Goal: Use online tool/utility: Utilize a website feature to perform a specific function

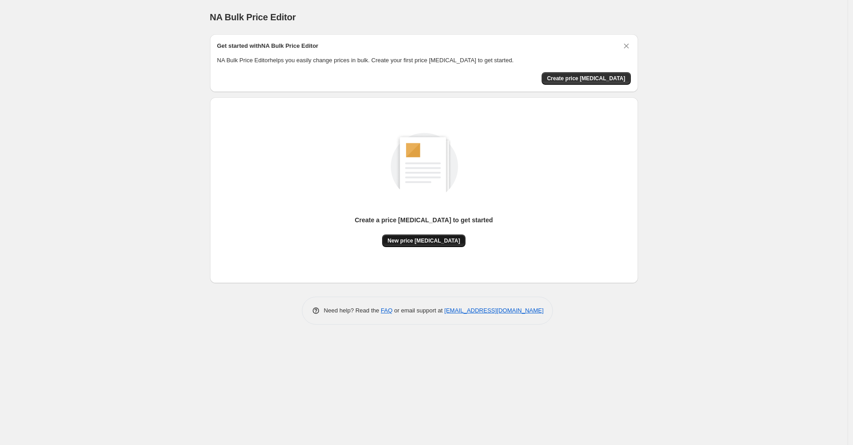
click at [417, 241] on span "New price change job" at bounding box center [423, 240] width 73 height 7
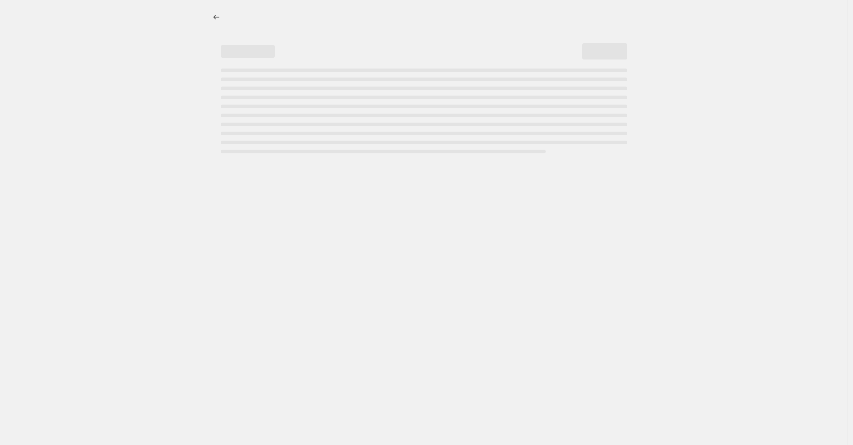
select select "percentage"
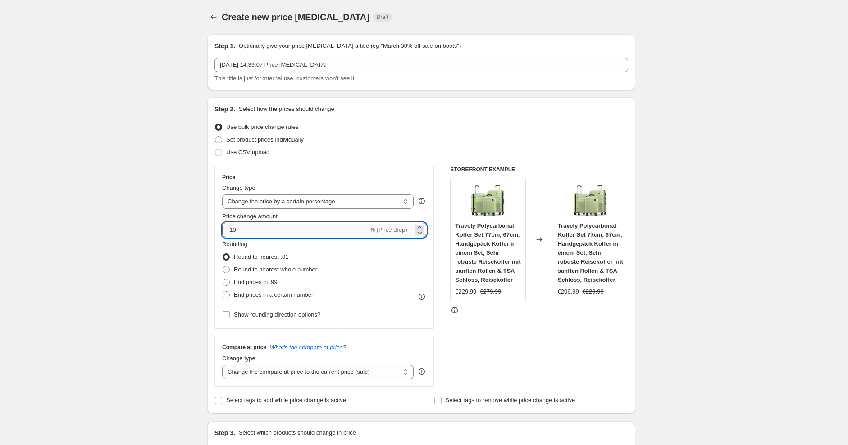
click at [295, 228] on input "-10" at bounding box center [294, 230] width 145 height 14
type input "-1"
type input "-25"
click at [405, 170] on div "Price Change type Change the price to a certain amount Change the price by a ce…" at bounding box center [323, 247] width 219 height 163
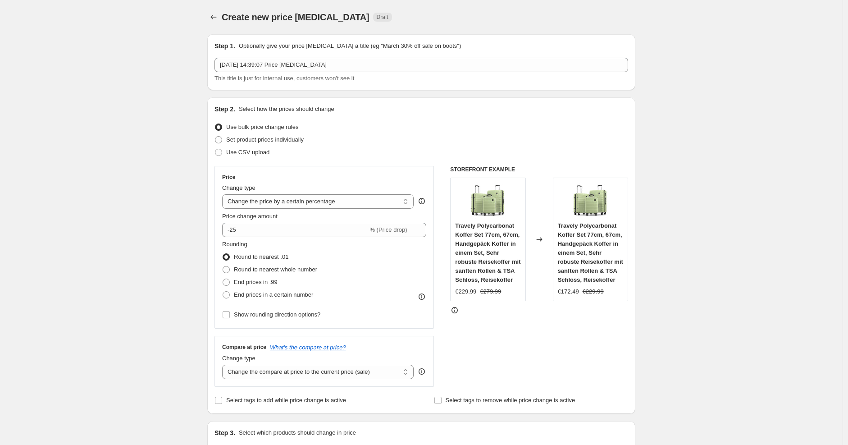
scroll to position [534, 0]
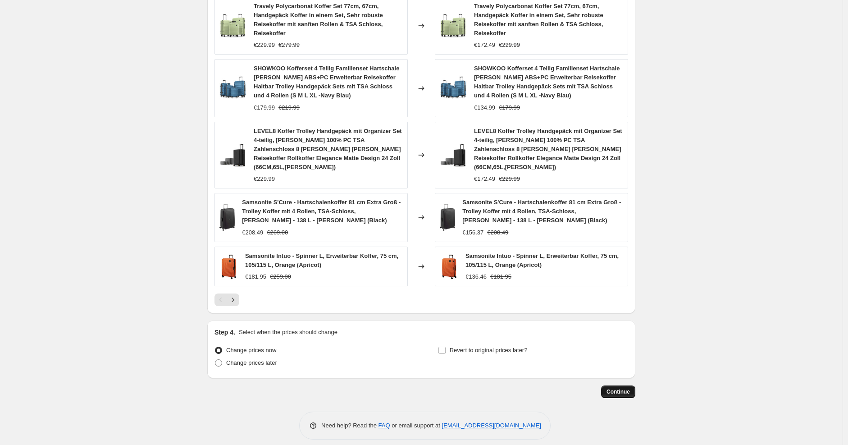
click at [619, 388] on span "Continue" at bounding box center [617, 391] width 23 height 7
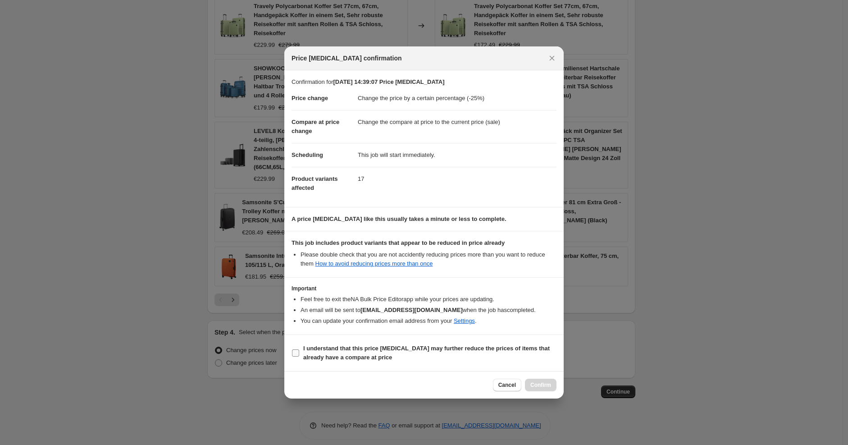
click at [454, 350] on b "I understand that this price change job may further reduce the prices of items …" at bounding box center [426, 353] width 246 height 16
click at [299, 350] on input "I understand that this price change job may further reduce the prices of items …" at bounding box center [295, 352] width 7 height 7
checkbox input "true"
click at [542, 386] on span "Confirm" at bounding box center [540, 384] width 21 height 7
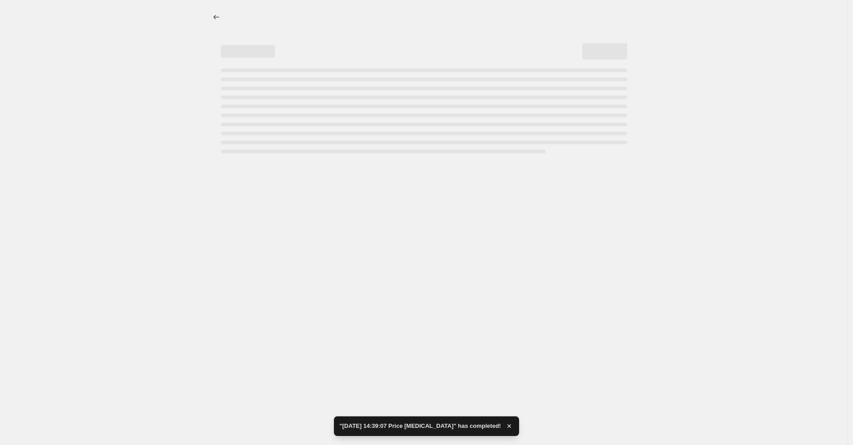
select select "percentage"
